Goal: Check status: Check status

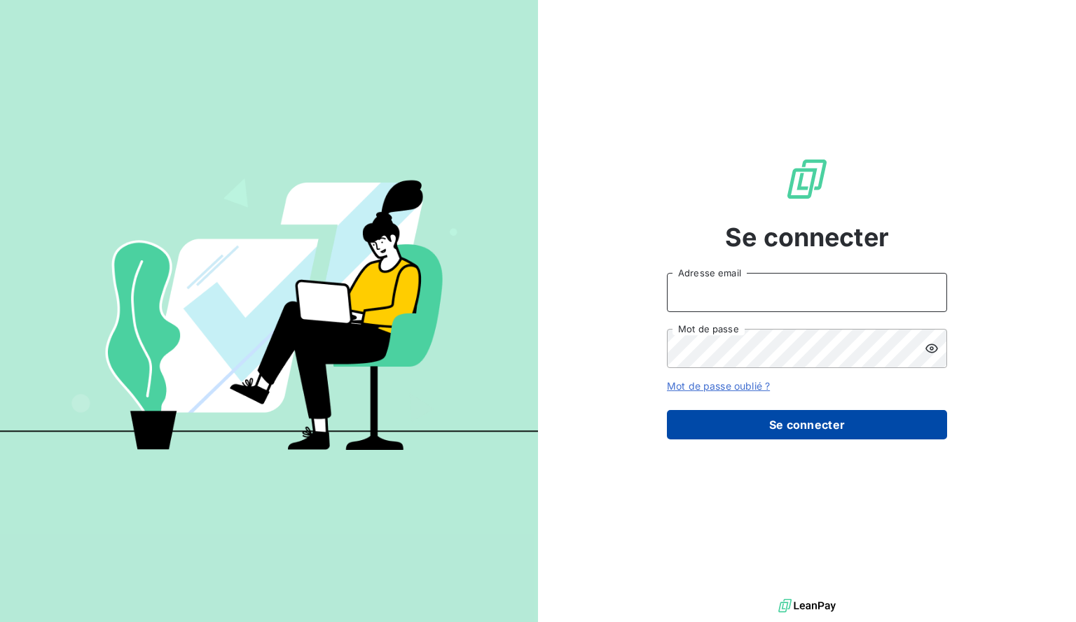
type input "[EMAIL_ADDRESS][DOMAIN_NAME]"
click at [810, 424] on button "Se connecter" at bounding box center [807, 424] width 280 height 29
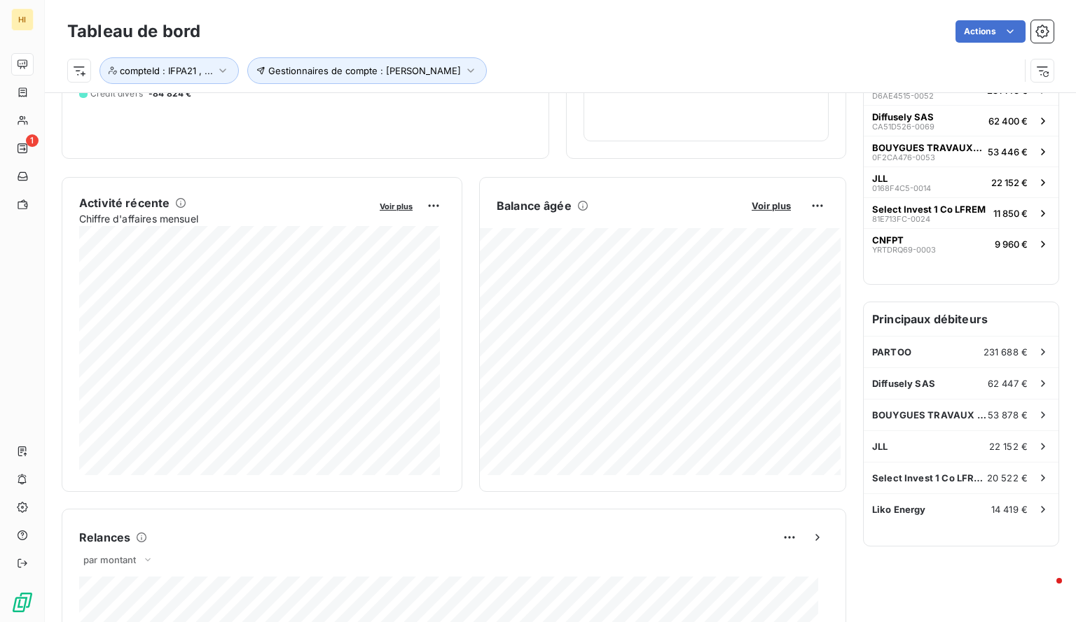
scroll to position [189, 0]
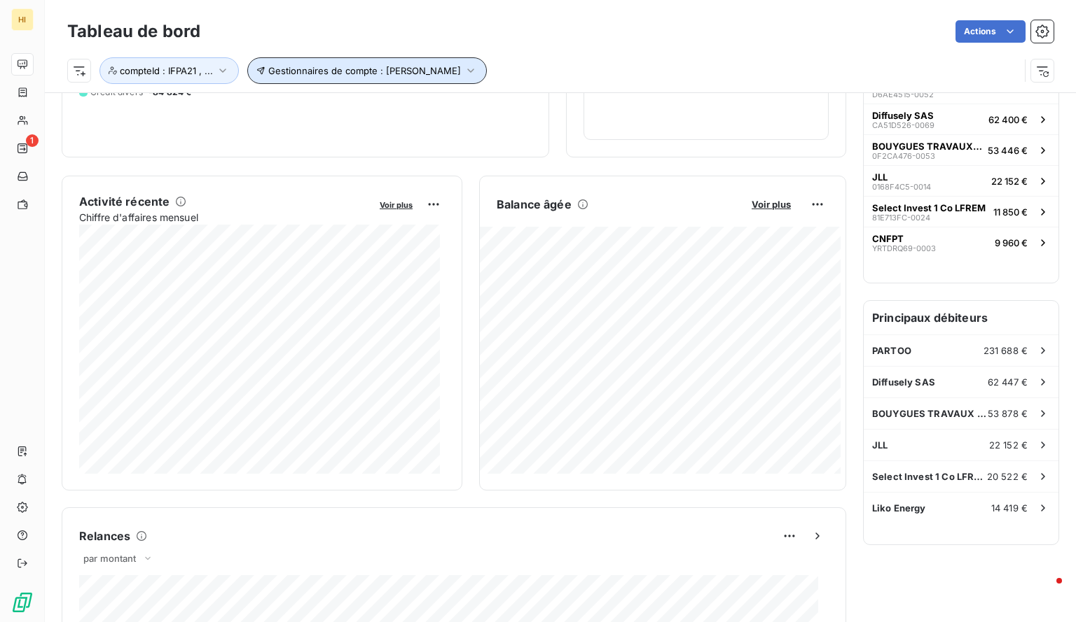
click at [464, 74] on icon "button" at bounding box center [471, 71] width 14 height 14
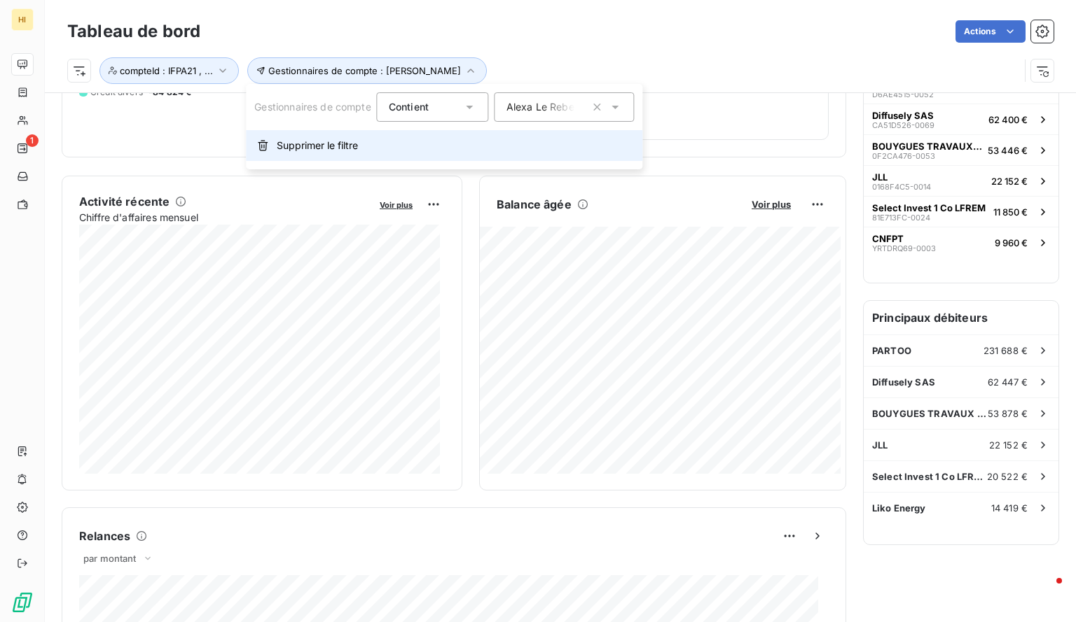
click at [346, 149] on span "Supprimer le filtre" at bounding box center [317, 146] width 81 height 14
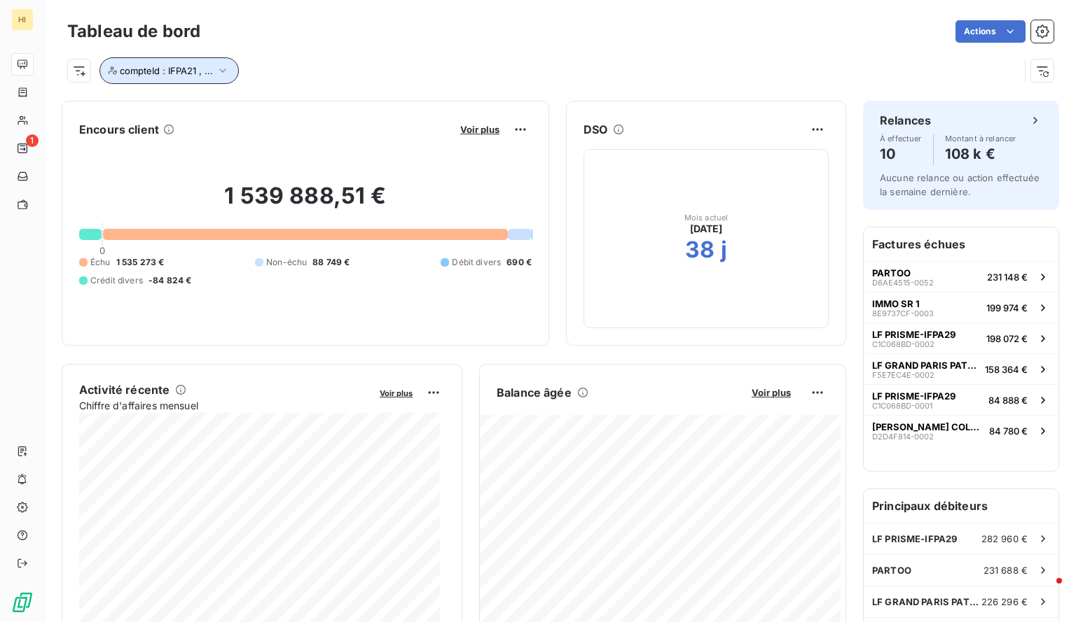
click at [224, 75] on icon "button" at bounding box center [223, 71] width 14 height 14
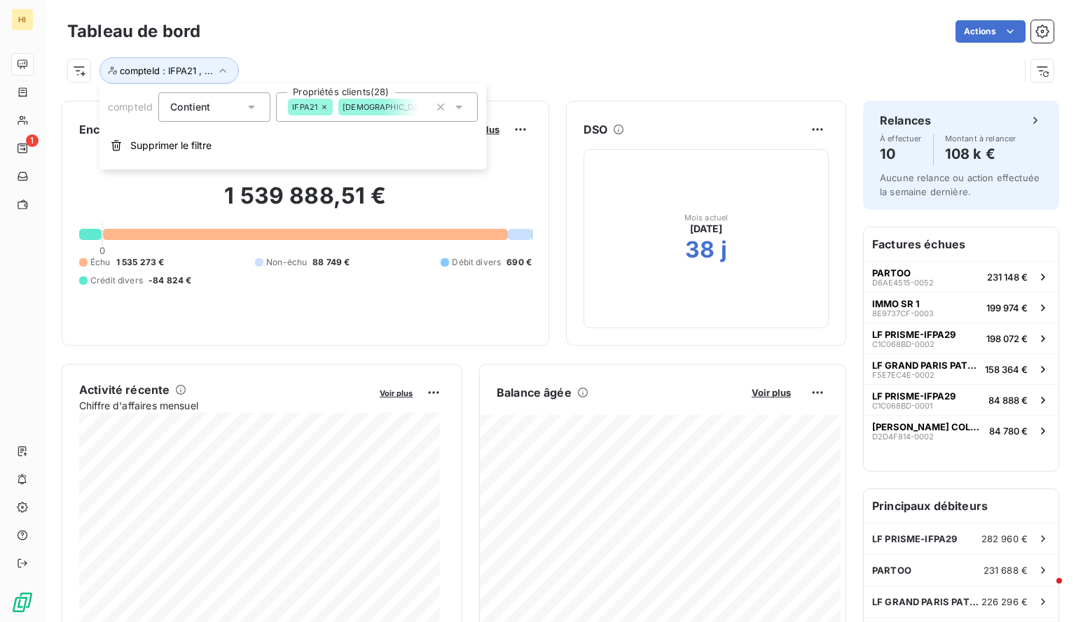
click at [325, 107] on icon at bounding box center [324, 107] width 8 height 8
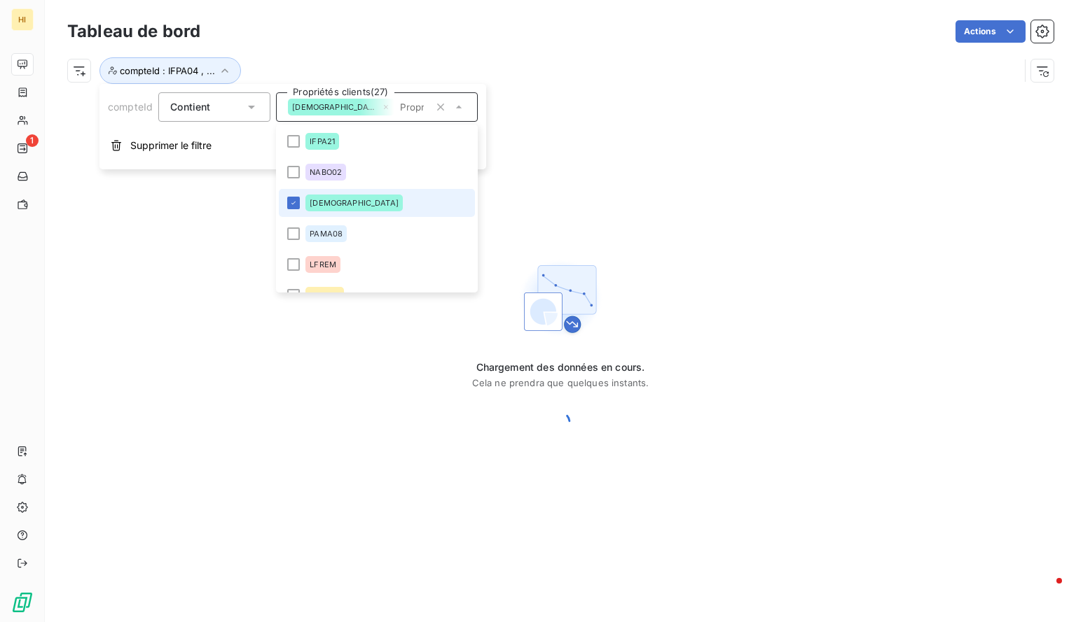
click at [384, 107] on icon at bounding box center [386, 107] width 4 height 4
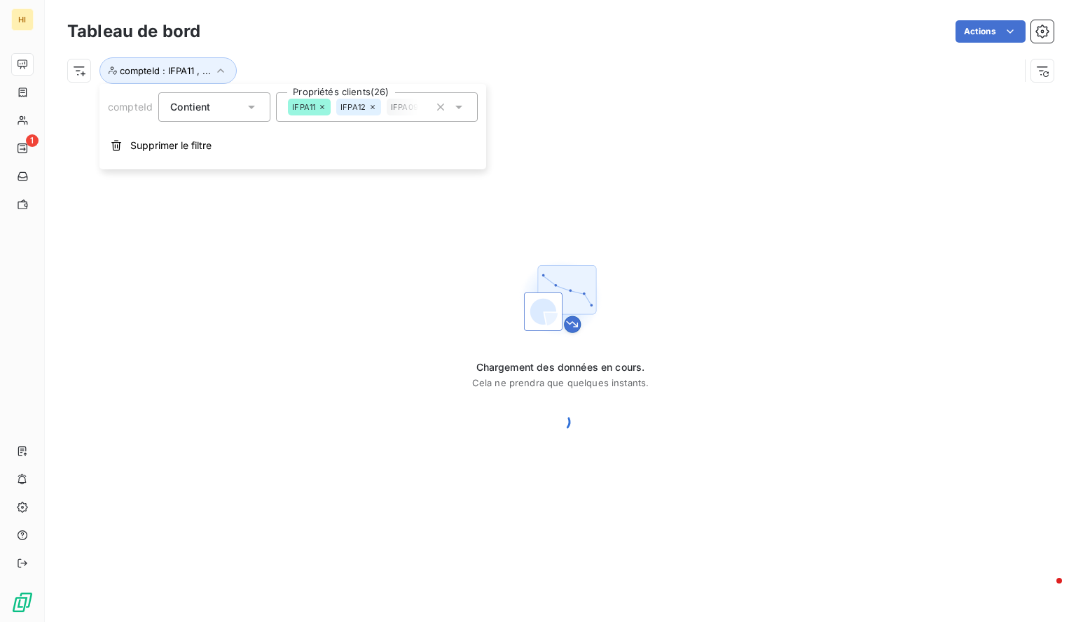
click at [325, 107] on icon at bounding box center [322, 107] width 8 height 8
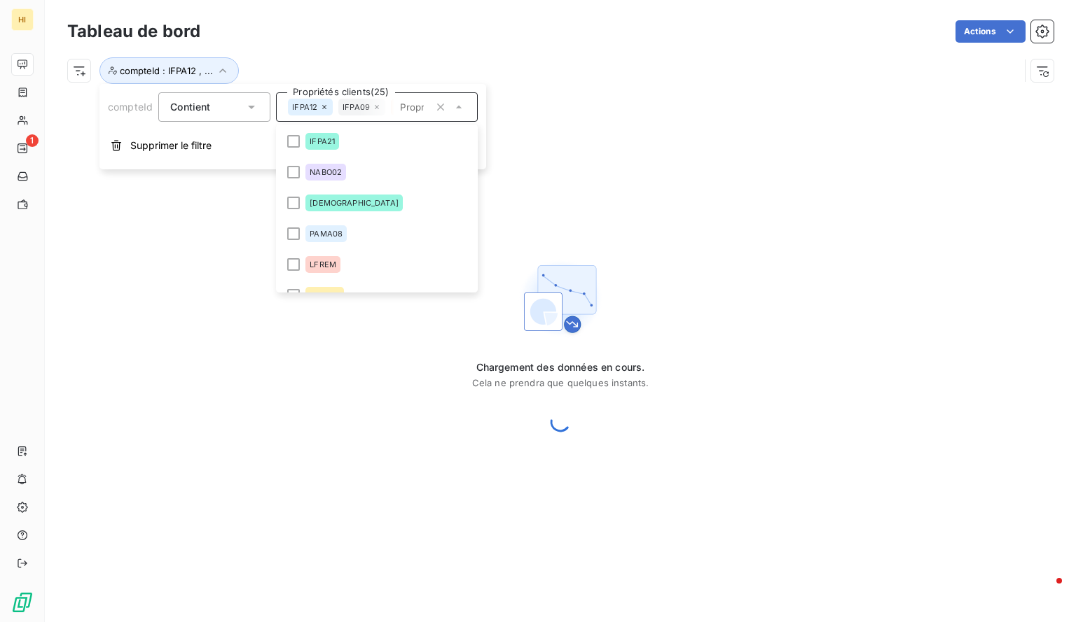
scroll to position [109, 0]
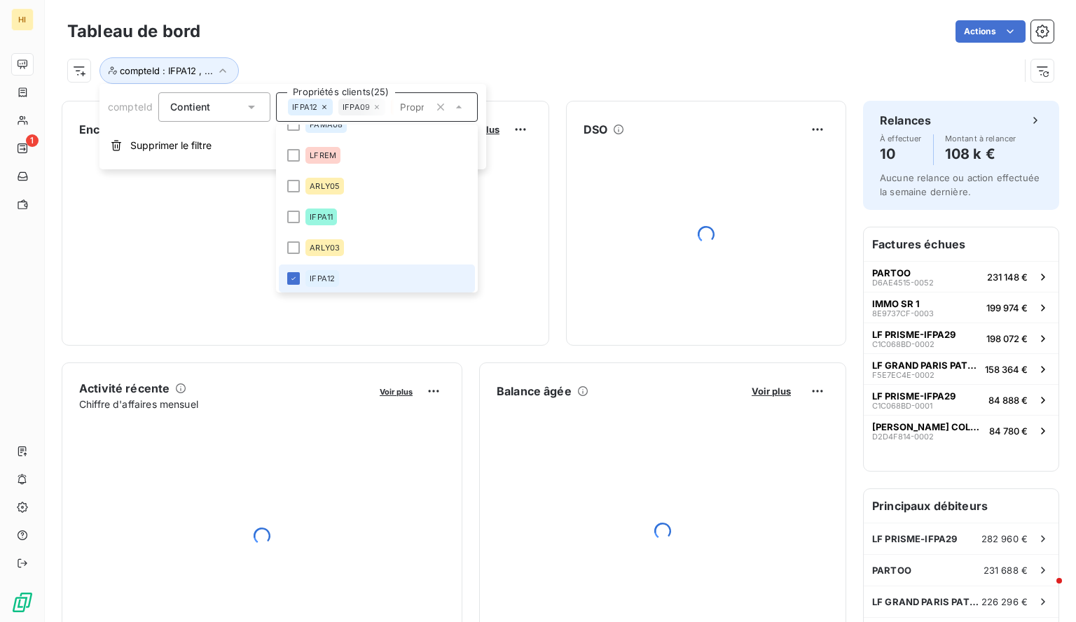
click at [325, 107] on icon at bounding box center [324, 107] width 8 height 8
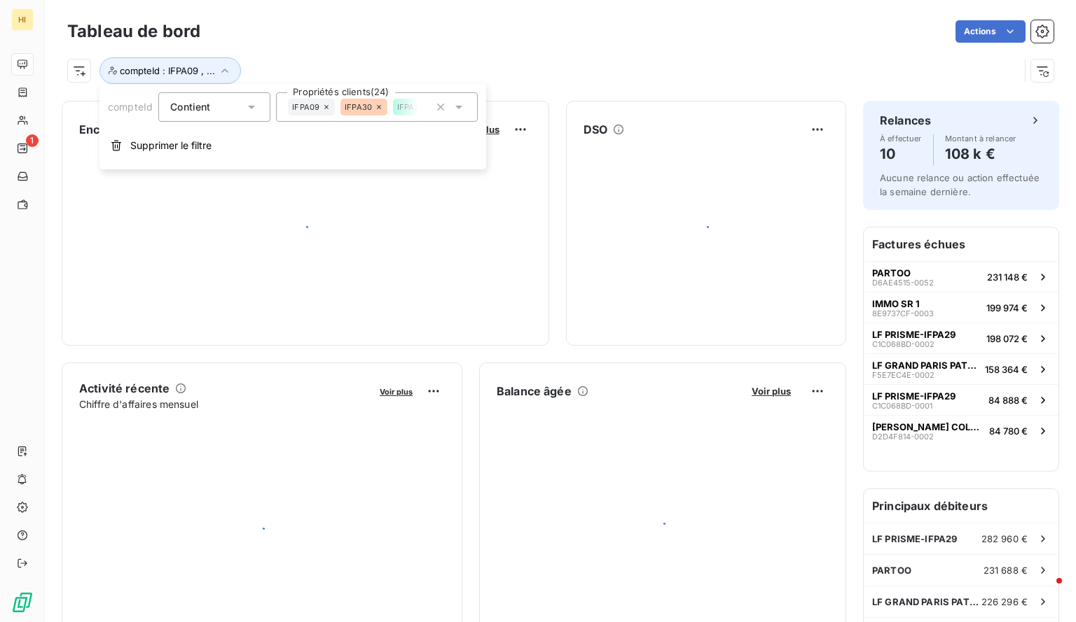
click at [325, 107] on icon at bounding box center [326, 107] width 8 height 8
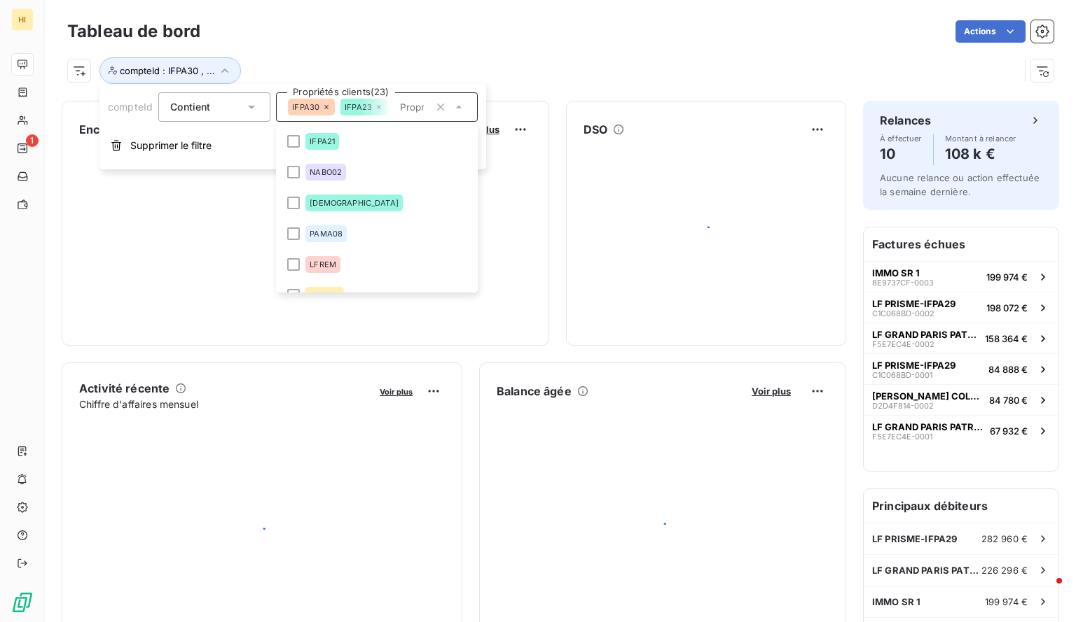
click at [325, 107] on icon at bounding box center [326, 107] width 8 height 8
click at [375, 107] on icon at bounding box center [379, 107] width 8 height 8
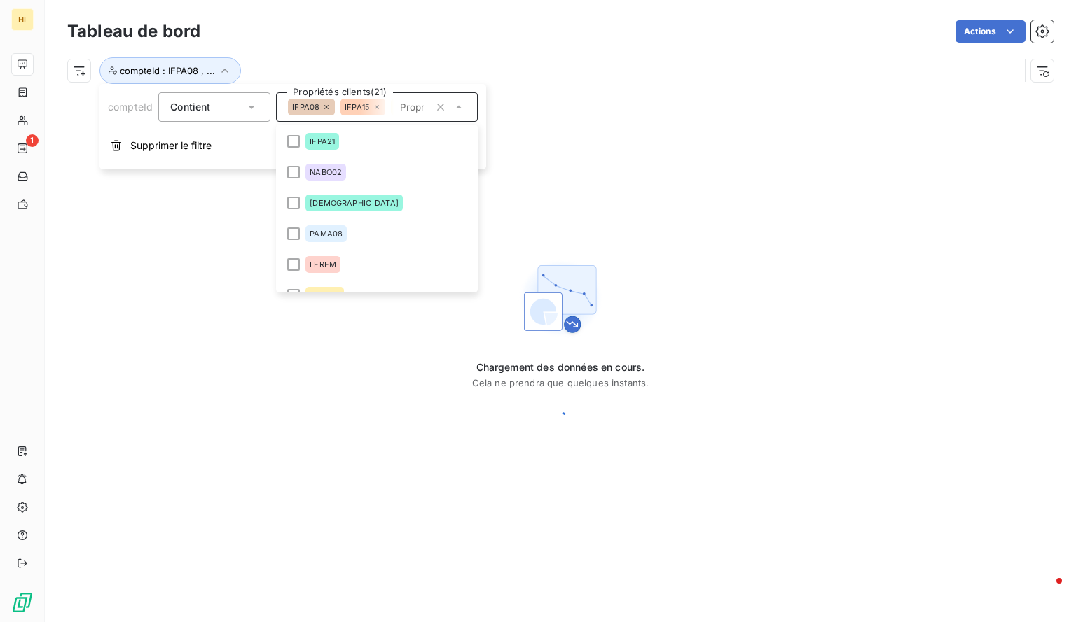
scroll to position [664, 0]
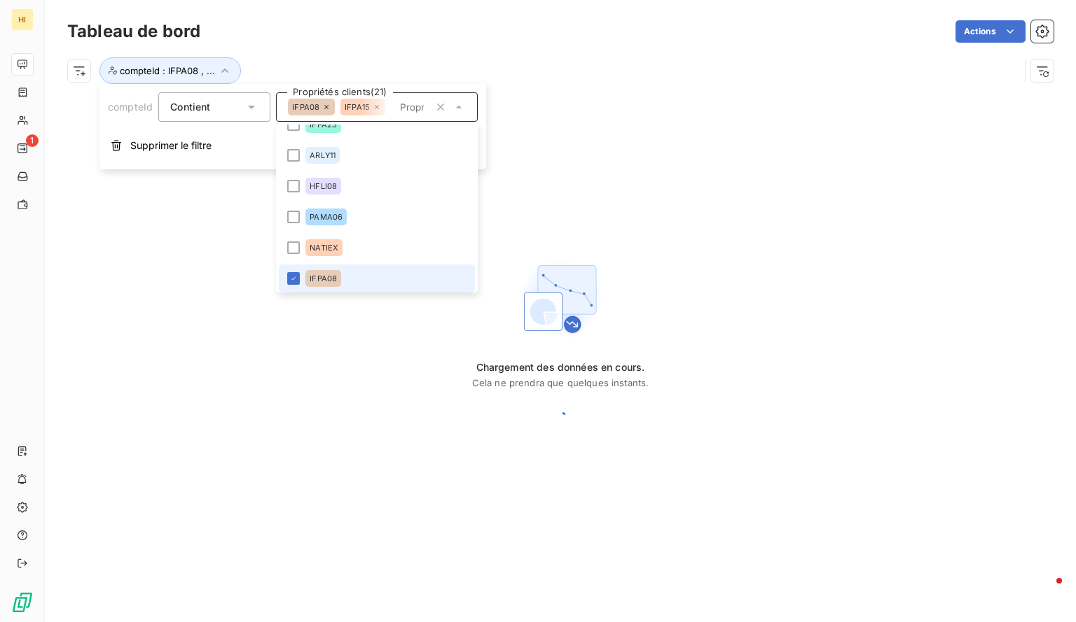
click at [325, 107] on icon at bounding box center [326, 107] width 8 height 8
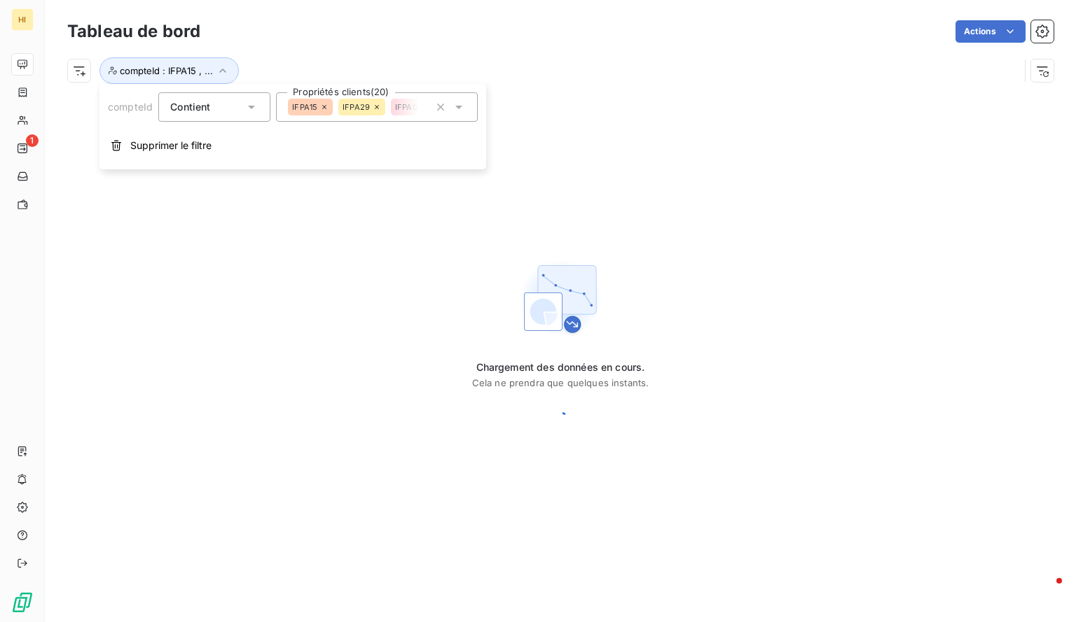
click at [325, 107] on icon at bounding box center [324, 107] width 8 height 8
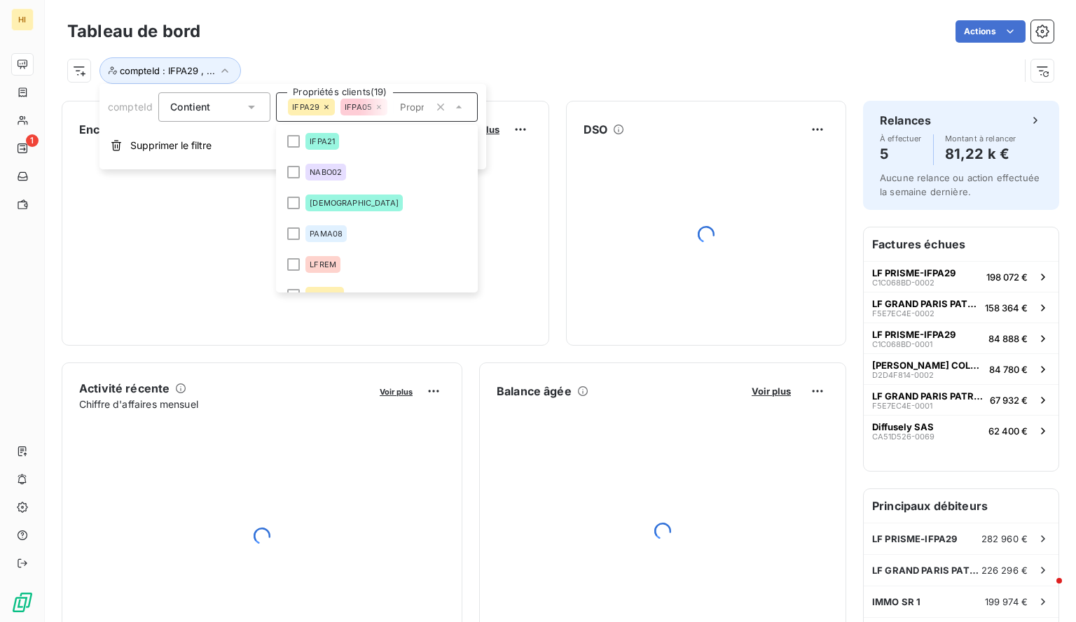
click at [325, 107] on icon at bounding box center [326, 107] width 8 height 8
click at [375, 107] on icon at bounding box center [379, 107] width 8 height 8
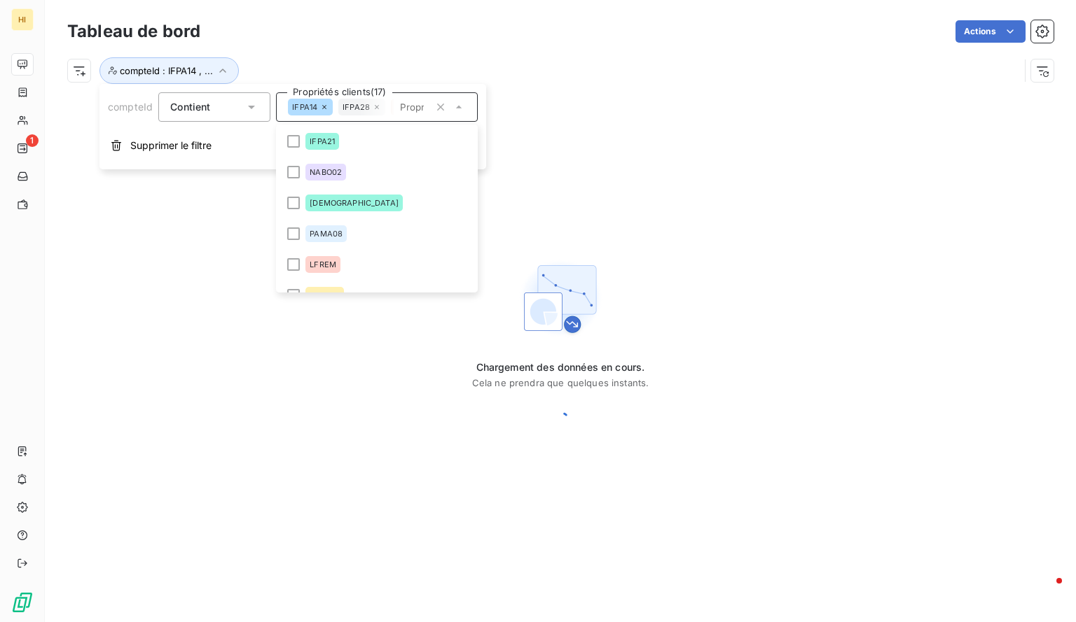
click at [325, 107] on icon at bounding box center [324, 107] width 8 height 8
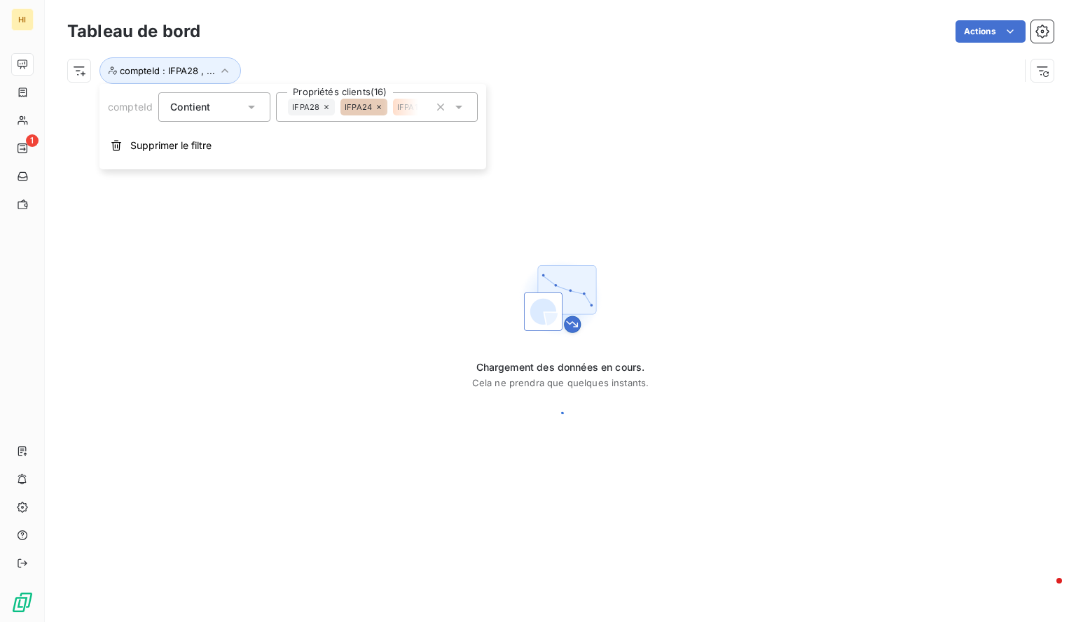
click at [325, 107] on icon at bounding box center [326, 107] width 8 height 8
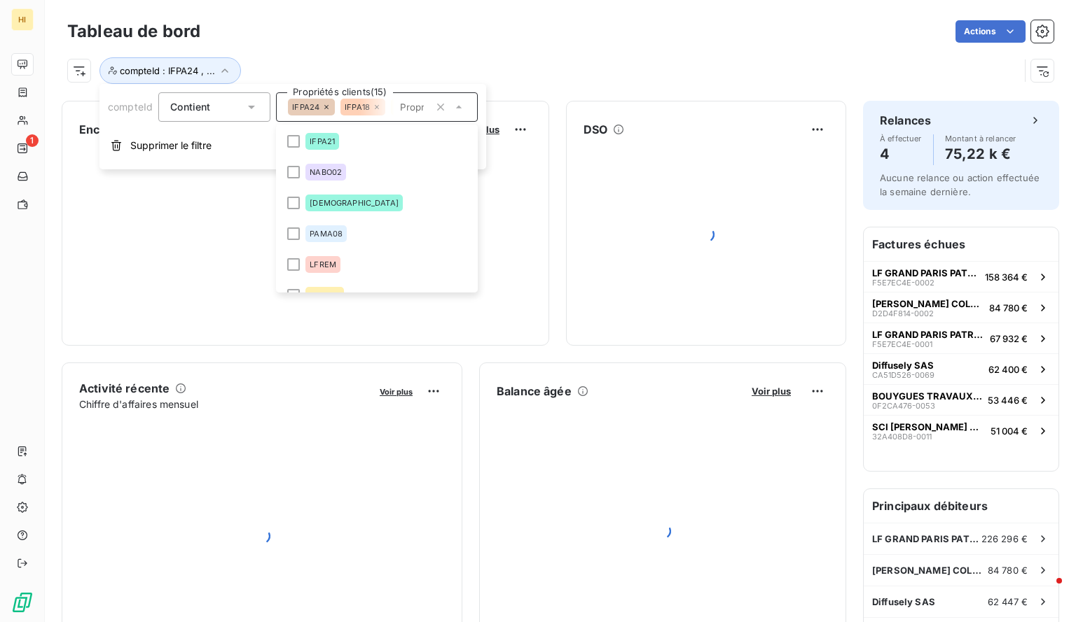
click at [325, 107] on icon at bounding box center [326, 107] width 8 height 8
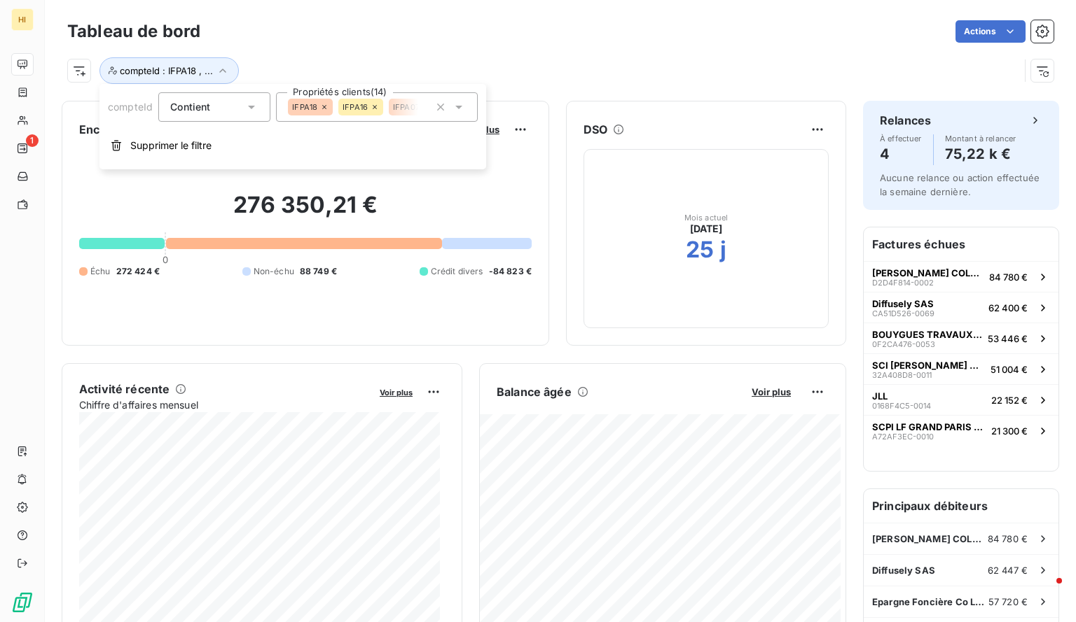
click at [325, 107] on icon at bounding box center [324, 107] width 8 height 8
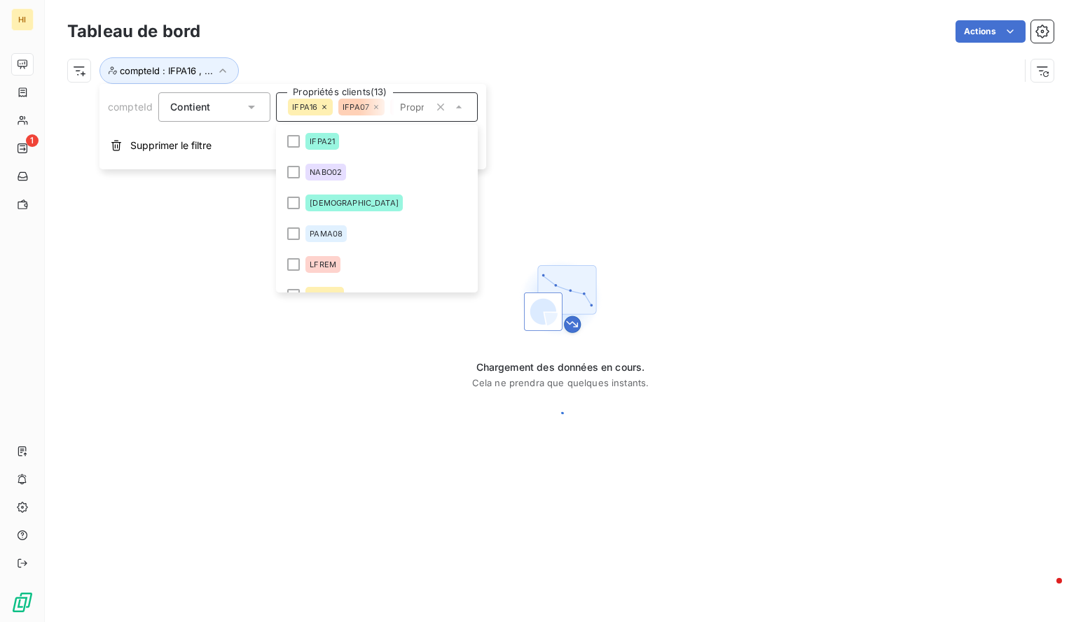
click at [325, 107] on icon at bounding box center [324, 107] width 8 height 8
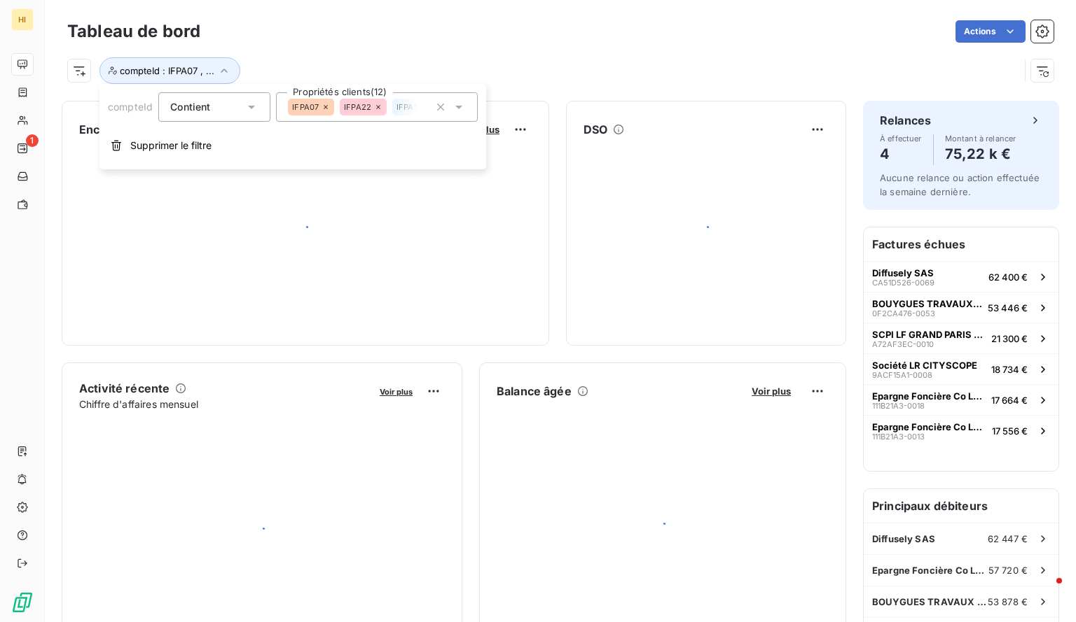
click at [325, 107] on icon at bounding box center [325, 107] width 8 height 8
click at [374, 107] on icon at bounding box center [378, 107] width 8 height 8
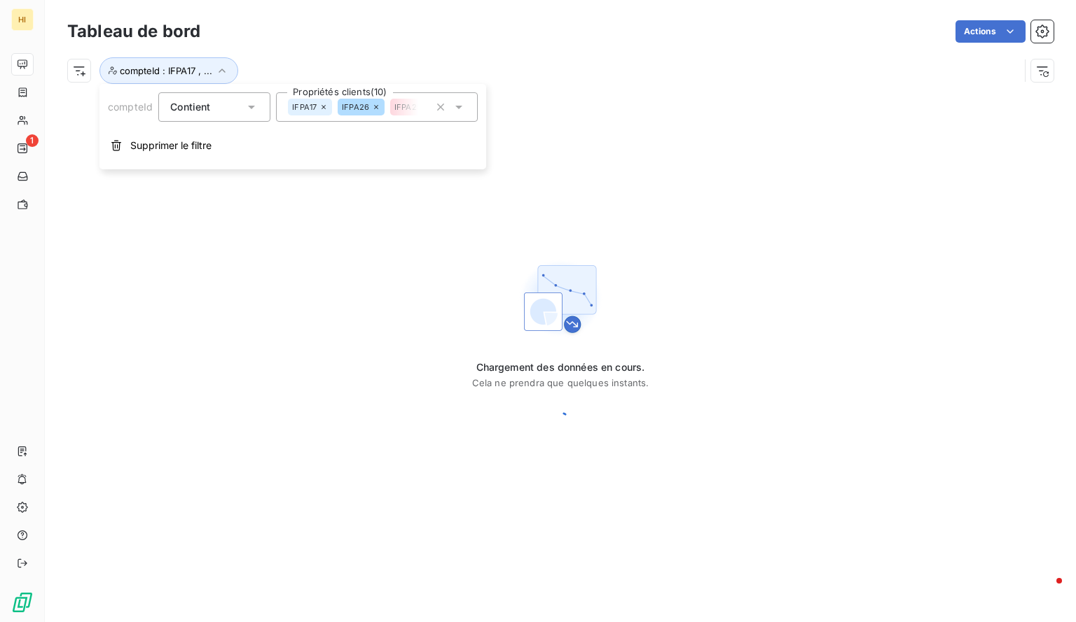
click at [325, 107] on icon at bounding box center [323, 107] width 8 height 8
click at [372, 107] on icon at bounding box center [376, 107] width 8 height 8
click at [325, 107] on icon at bounding box center [326, 107] width 8 height 8
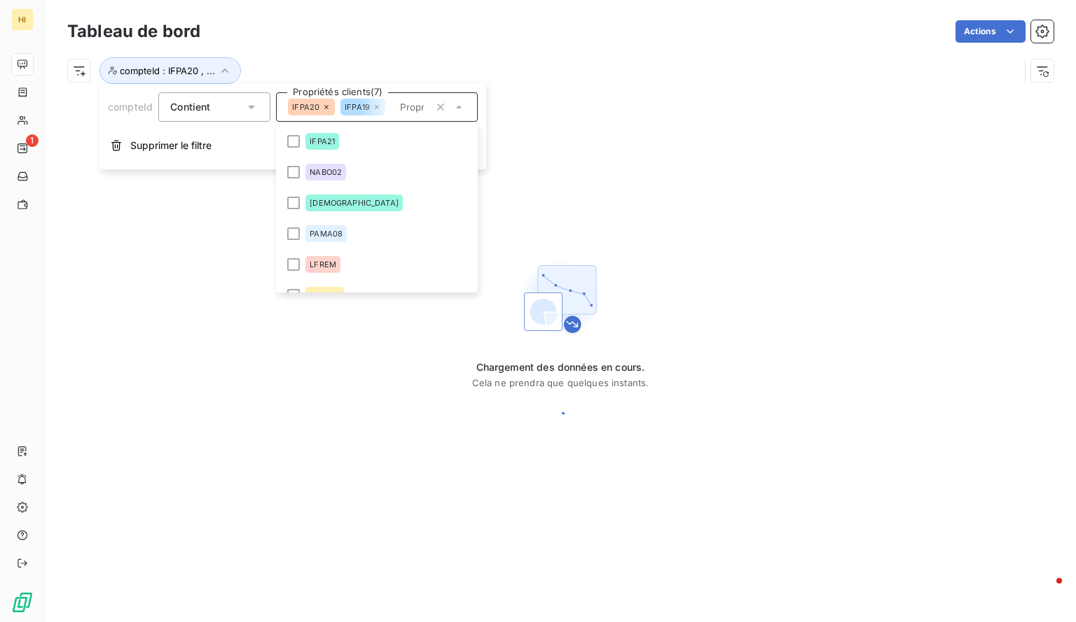
click at [325, 107] on icon at bounding box center [326, 107] width 8 height 8
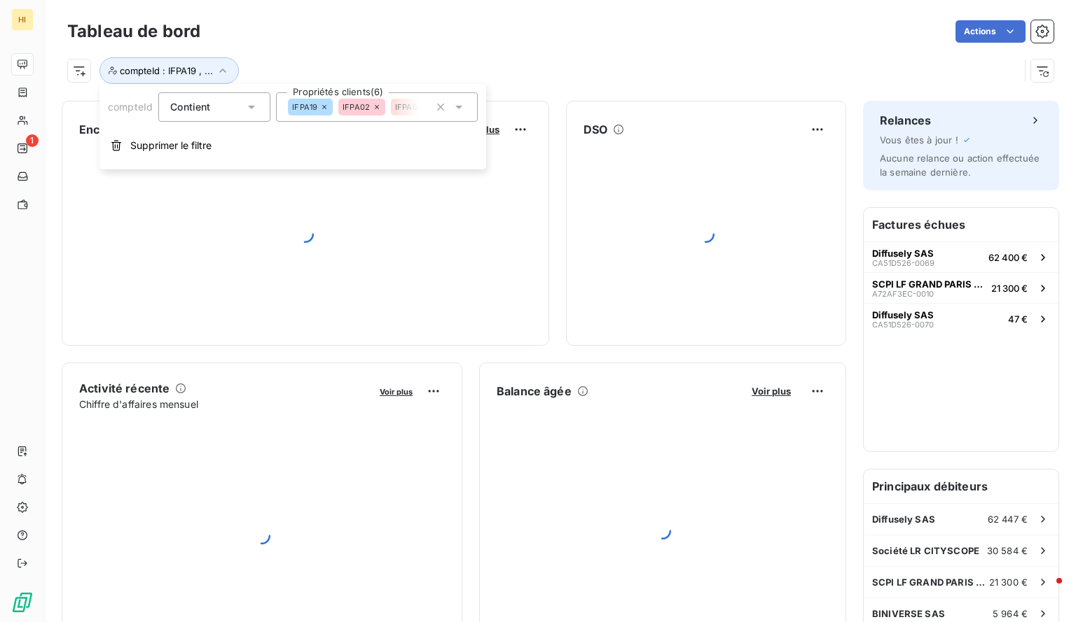
click at [325, 107] on icon at bounding box center [324, 107] width 8 height 8
click at [373, 107] on icon at bounding box center [377, 107] width 8 height 8
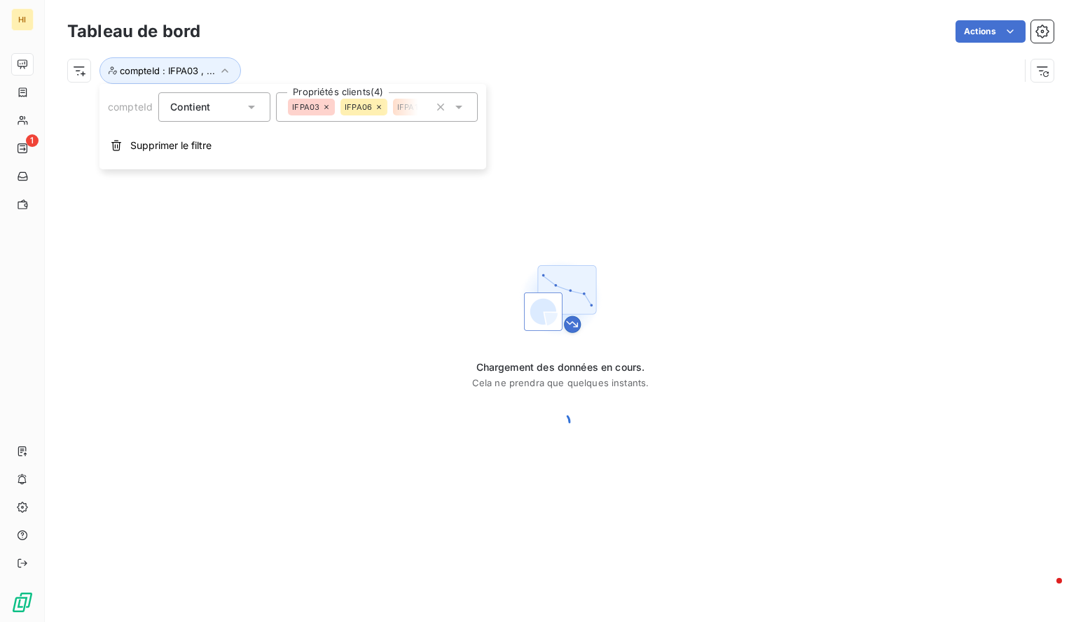
click at [325, 107] on icon at bounding box center [326, 107] width 8 height 8
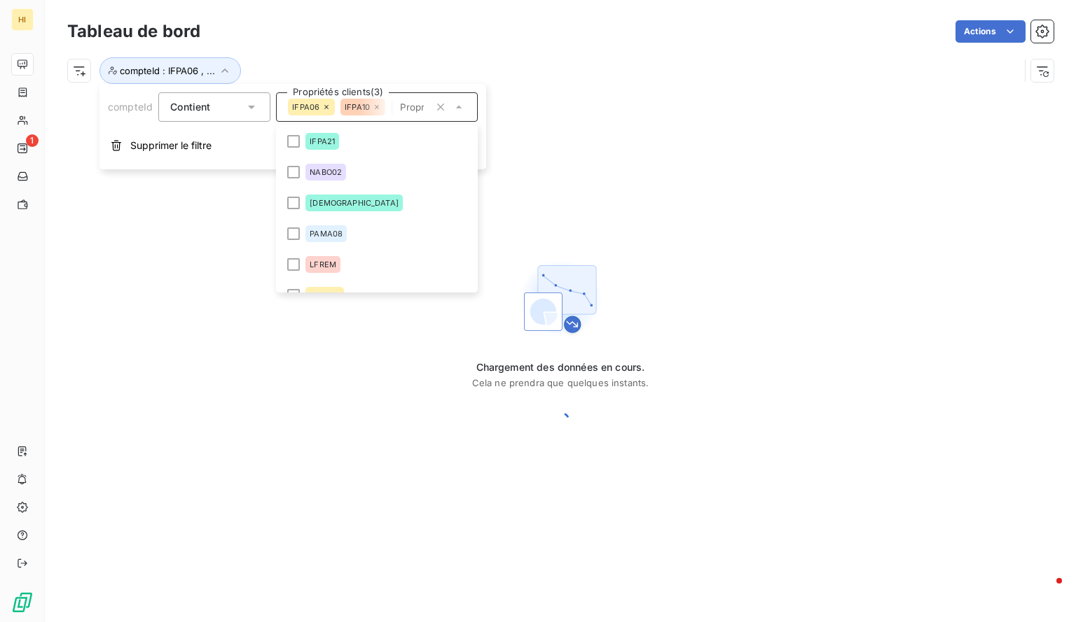
click at [325, 107] on icon at bounding box center [326, 107] width 8 height 8
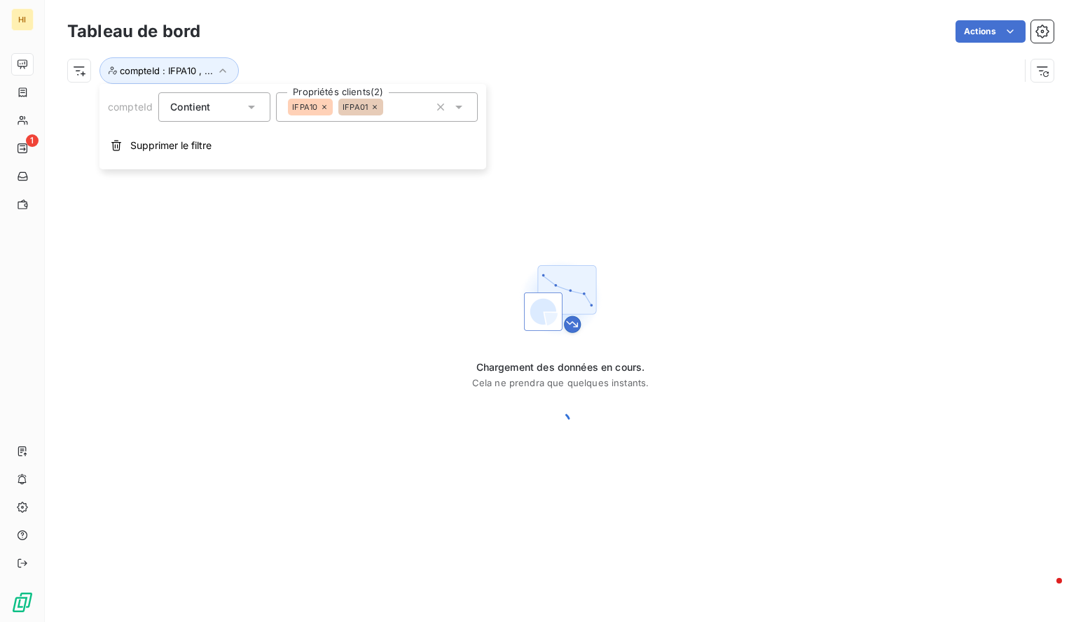
click at [325, 107] on icon at bounding box center [324, 107] width 8 height 8
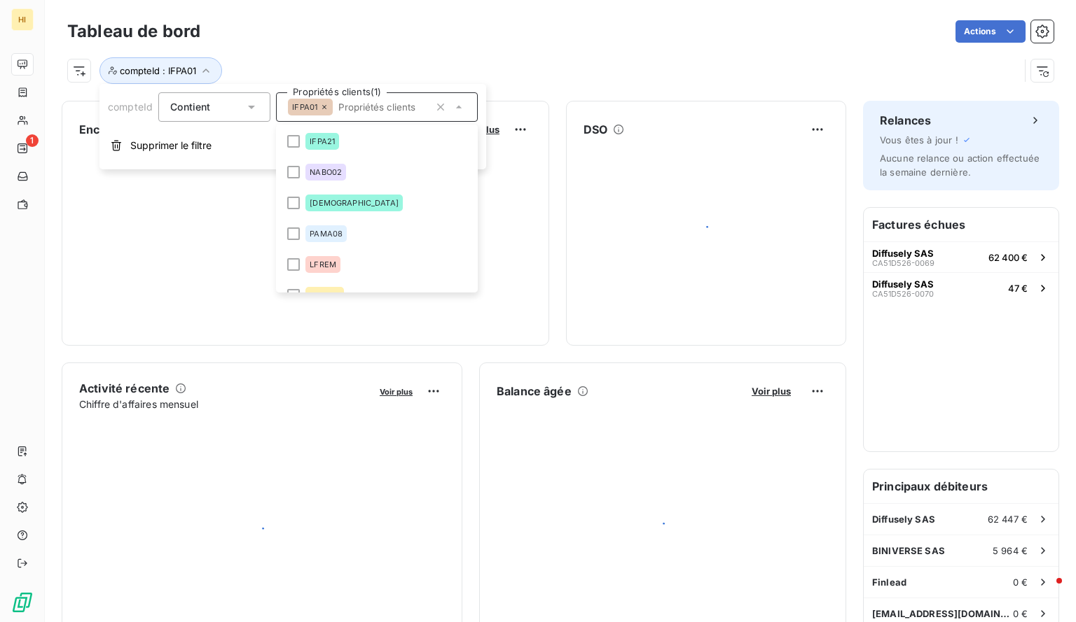
click at [325, 107] on icon at bounding box center [324, 107] width 8 height 8
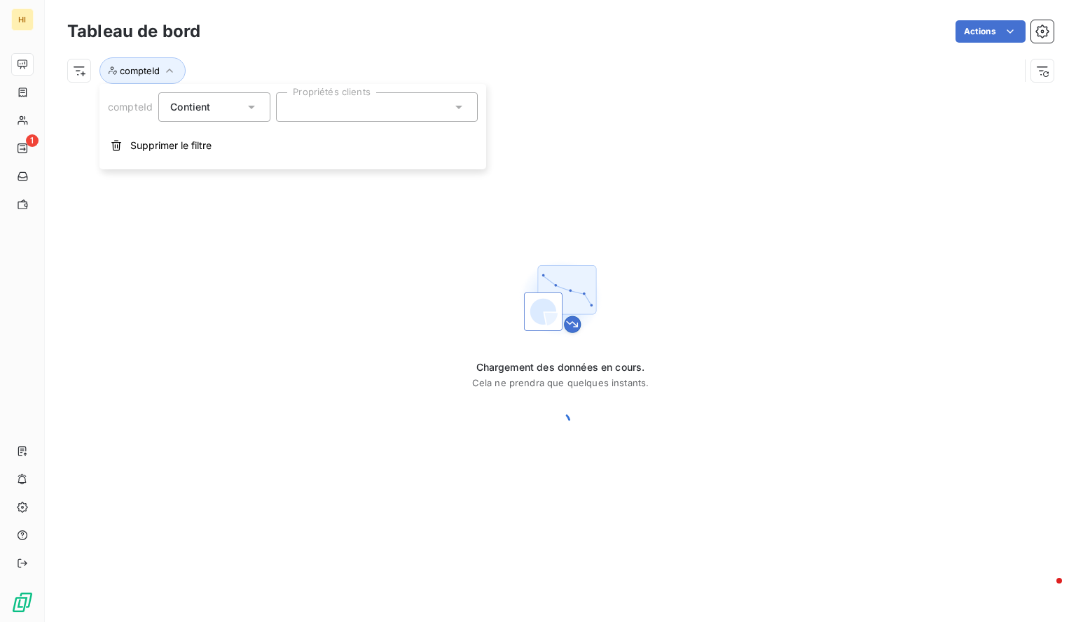
click at [325, 107] on div at bounding box center [377, 106] width 202 height 29
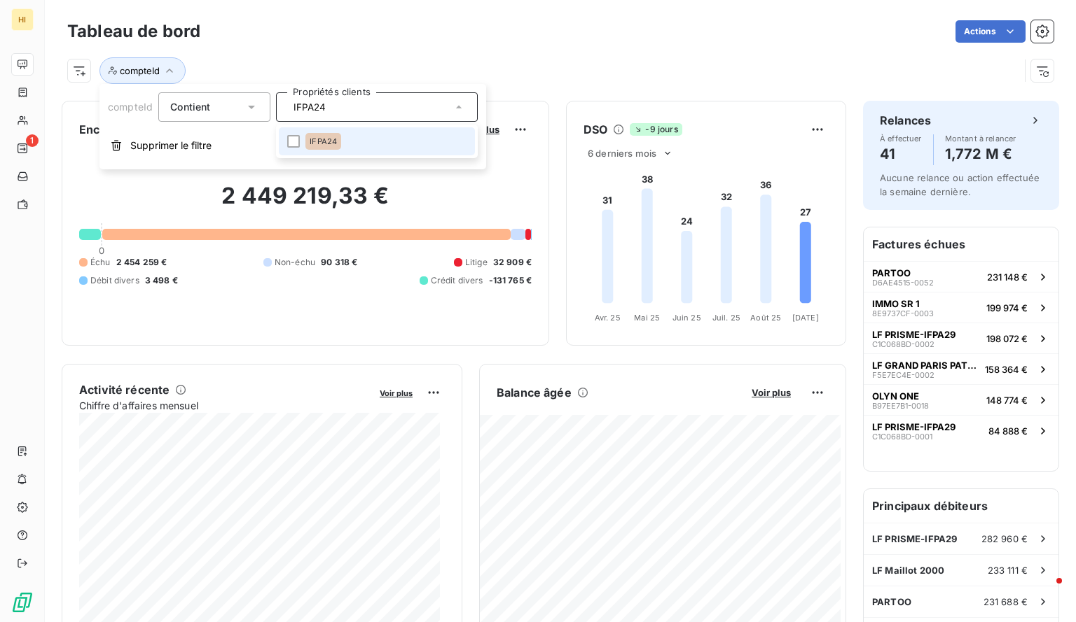
type input "IFPA24"
click at [300, 135] on li "IFPA24" at bounding box center [377, 141] width 196 height 28
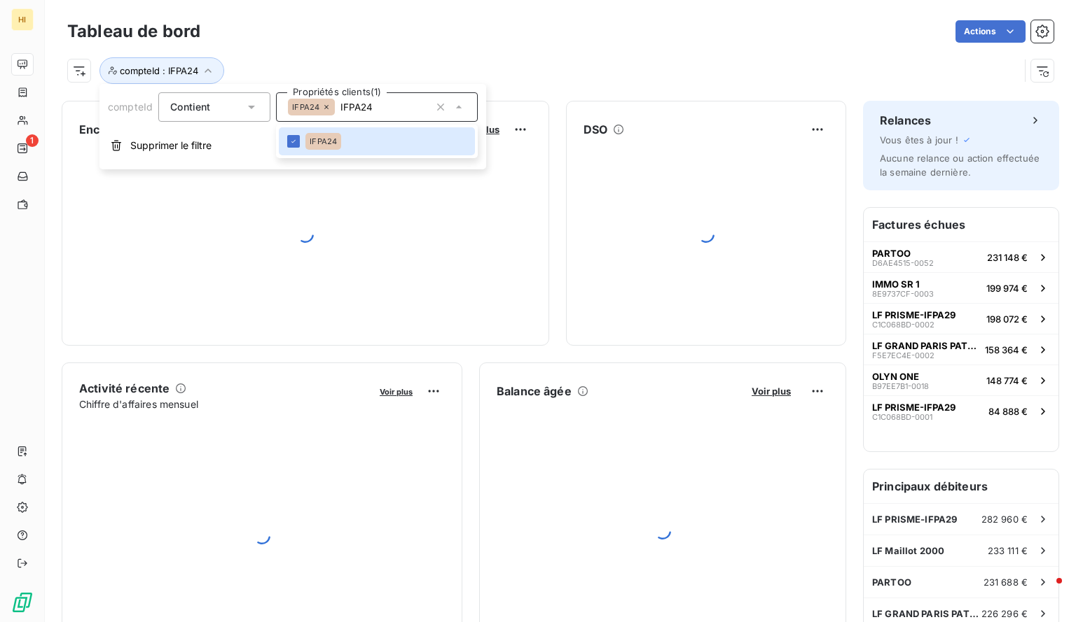
click at [539, 57] on div "compteId : IFPA24" at bounding box center [543, 70] width 952 height 27
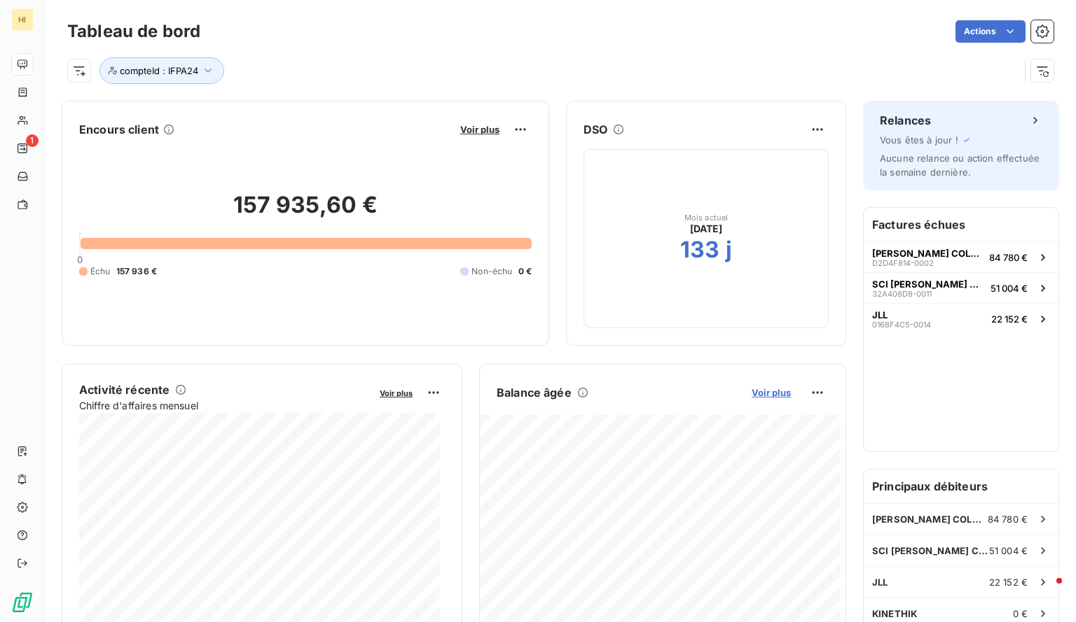
click at [753, 391] on span "Voir plus" at bounding box center [770, 392] width 39 height 11
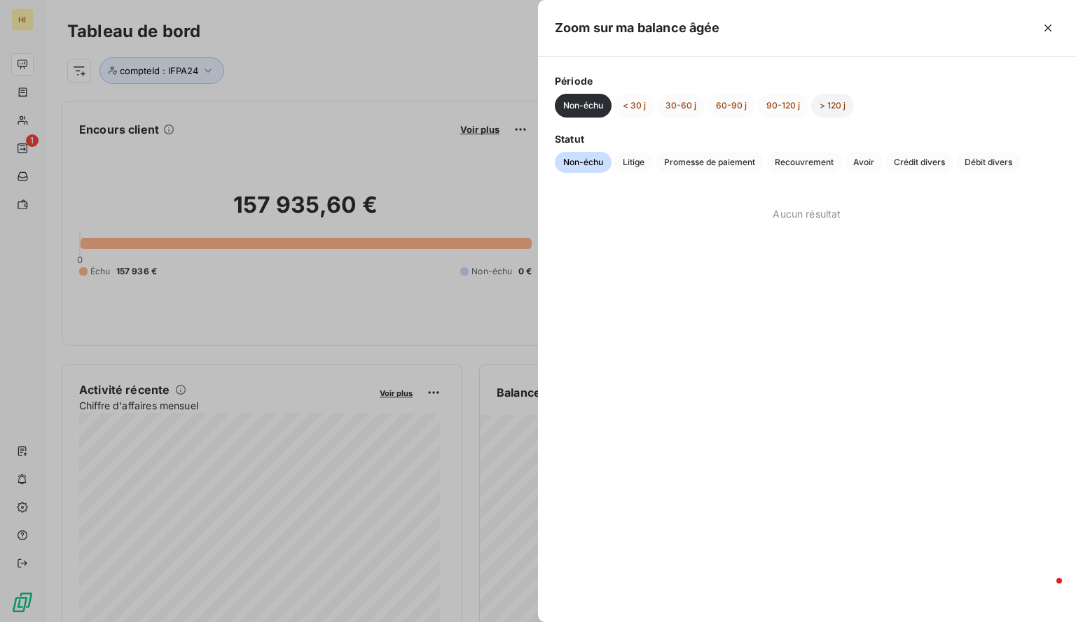
click at [831, 109] on button "> 120 j" at bounding box center [832, 106] width 43 height 24
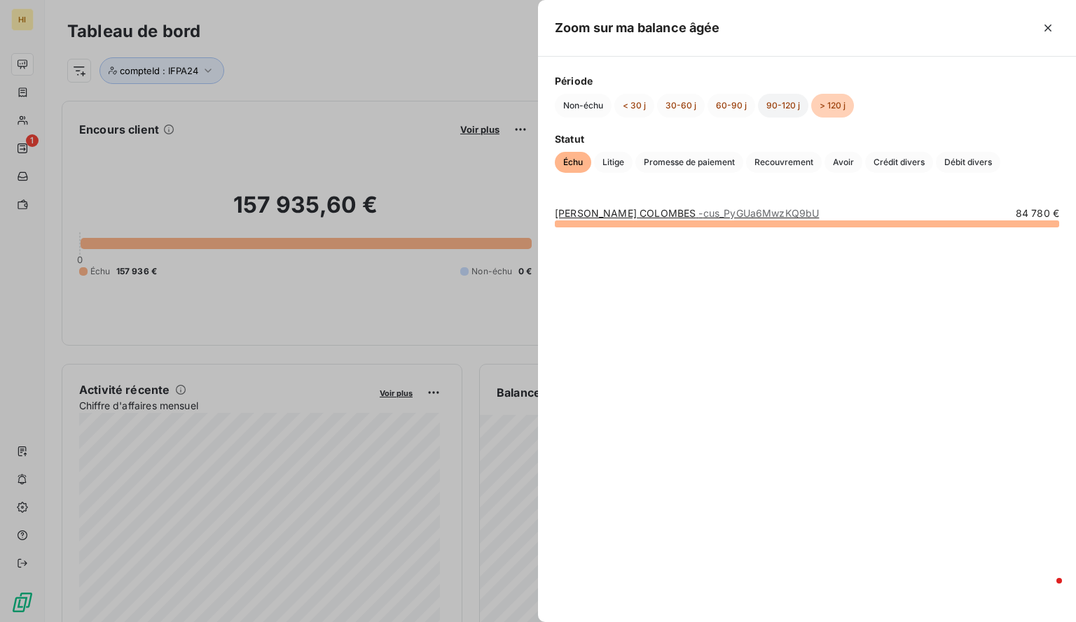
click at [774, 104] on button "90-120 j" at bounding box center [783, 106] width 50 height 24
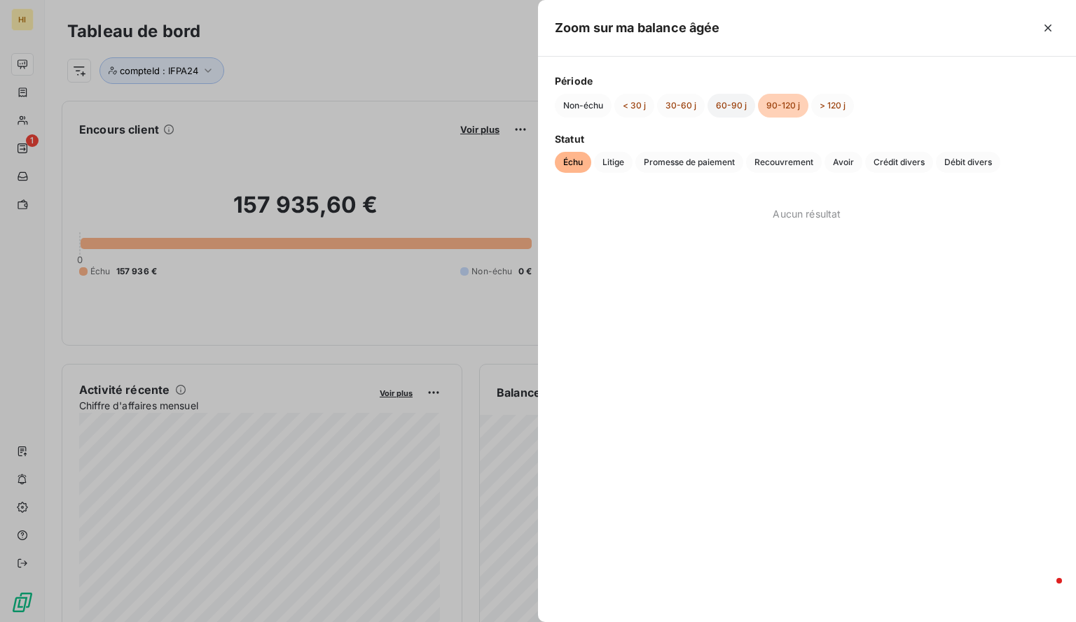
click at [711, 103] on button "60-90 j" at bounding box center [731, 106] width 48 height 24
click at [682, 104] on button "30-60 j" at bounding box center [681, 106] width 48 height 24
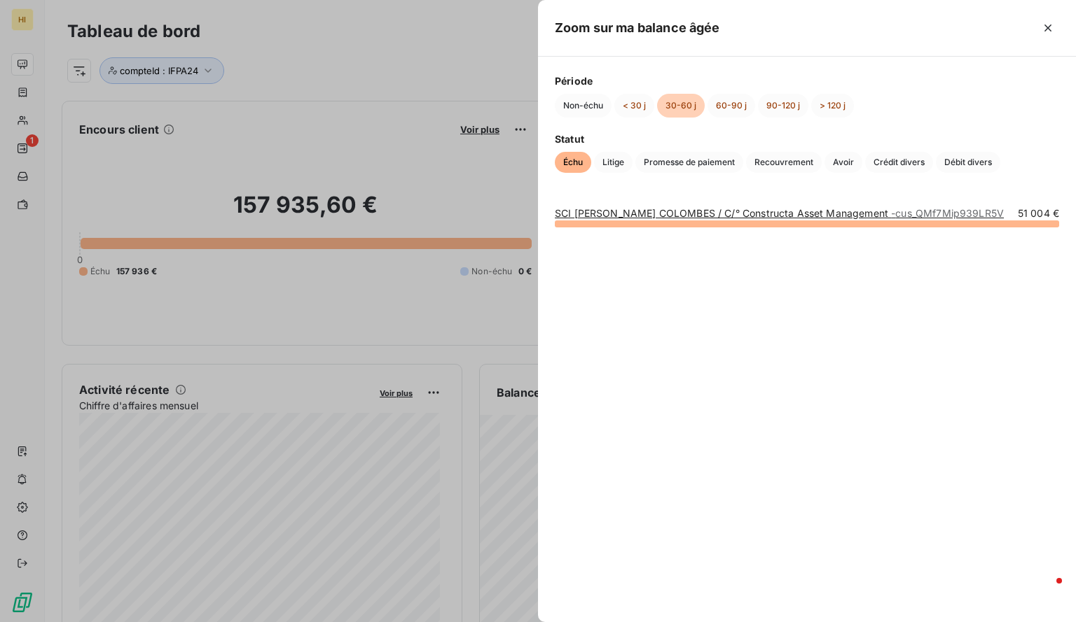
click at [687, 209] on link "SCI [PERSON_NAME] COLOMBES / C/° Constructa Asset Management - cus_QMf7Mip939LR…" at bounding box center [779, 213] width 449 height 12
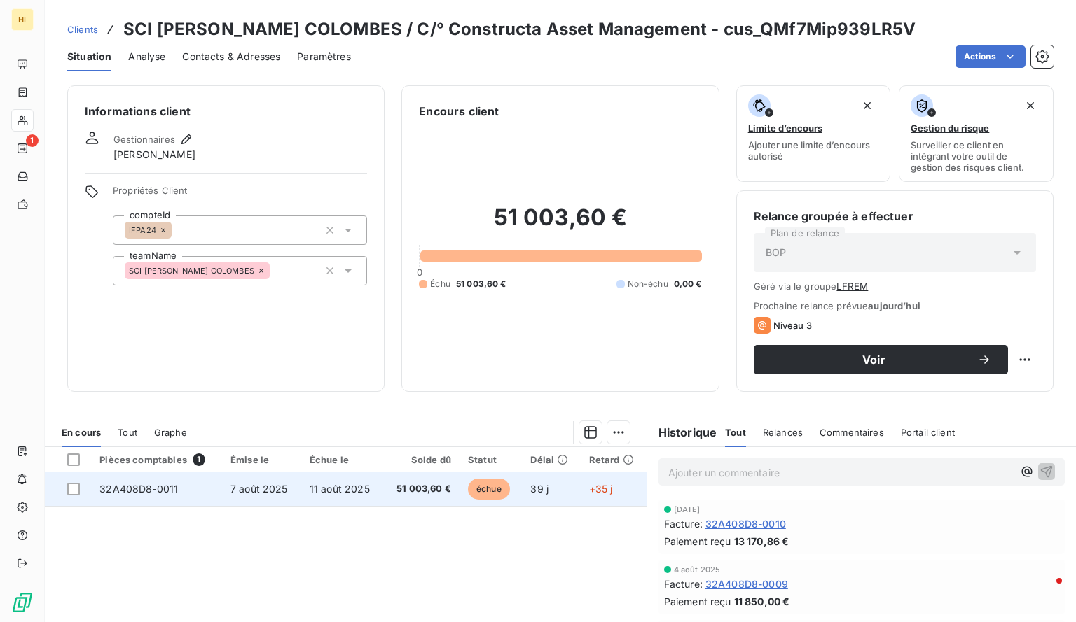
click at [285, 492] on td "7 août 2025" at bounding box center [261, 490] width 79 height 34
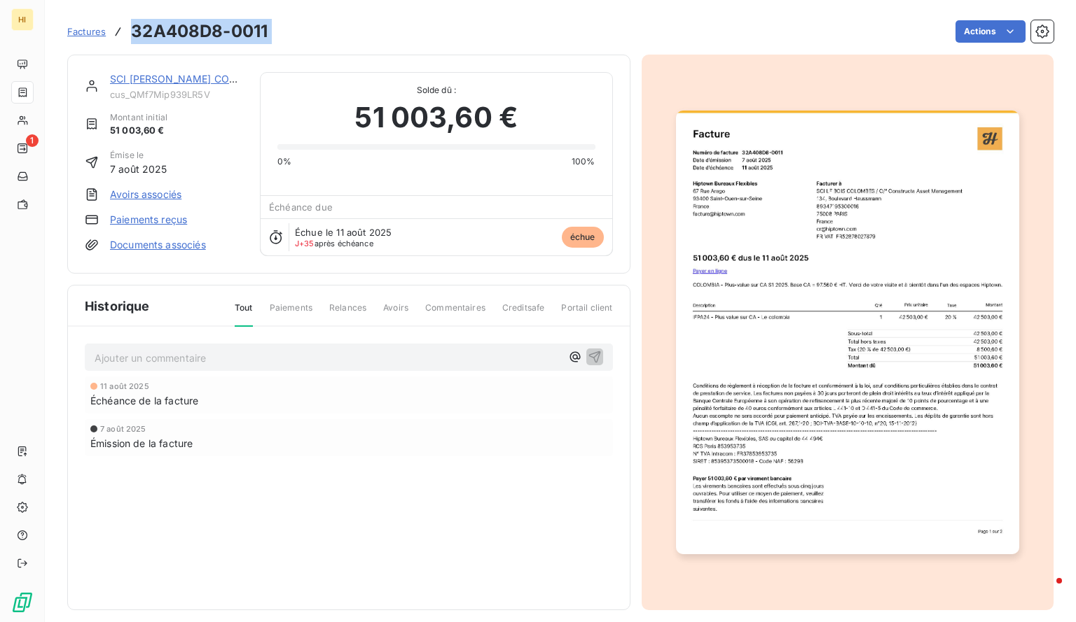
drag, startPoint x: 277, startPoint y: 37, endPoint x: 132, endPoint y: 37, distance: 144.9
click at [132, 37] on div "Factures 32A408D8-0011 Actions" at bounding box center [560, 31] width 986 height 29
copy section "32A408D8-0011 Actions"
